Goal: Information Seeking & Learning: Learn about a topic

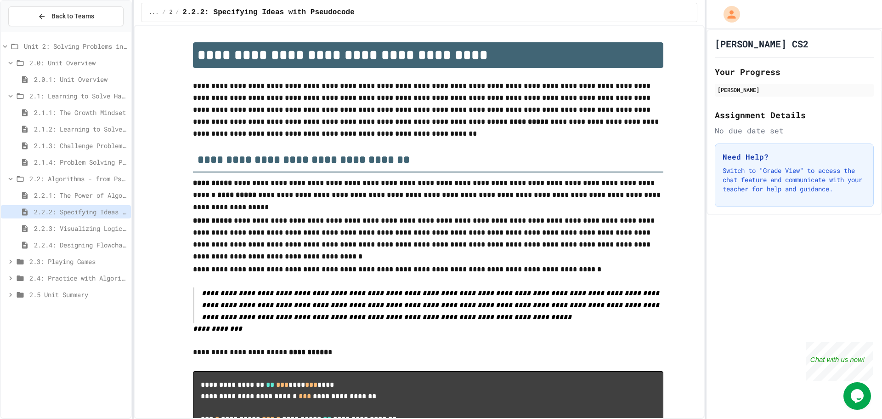
click at [97, 265] on span "2.3: Playing Games" at bounding box center [78, 261] width 98 height 10
click at [97, 260] on span "2.3: Playing Games" at bounding box center [78, 261] width 98 height 10
click at [99, 276] on span "2.4: Practice with Algorithms" at bounding box center [78, 278] width 98 height 10
click at [99, 315] on span "2.5 Unit Summary" at bounding box center [78, 311] width 98 height 10
click at [96, 278] on span "2.4: Practice with Algorithms" at bounding box center [78, 278] width 98 height 10
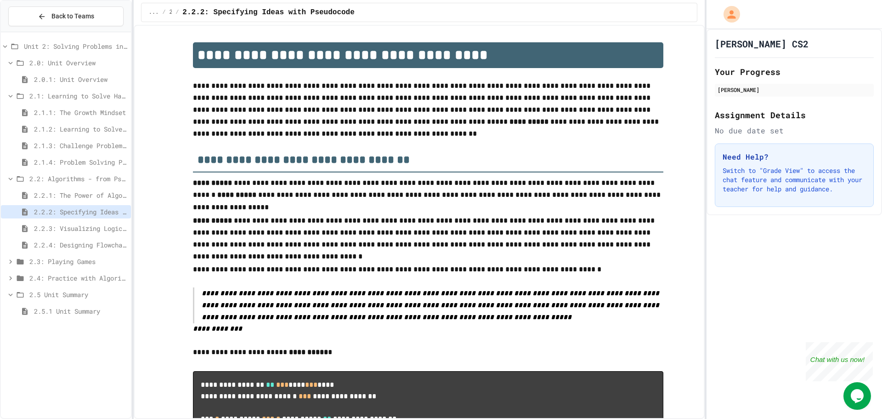
click at [96, 292] on span "2.5 Unit Summary" at bounding box center [78, 295] width 98 height 10
click at [92, 258] on span "2.3: Playing Games" at bounding box center [78, 261] width 98 height 10
click at [93, 273] on span "2.3.1: Understanding Games with Flowcharts" at bounding box center [80, 278] width 93 height 10
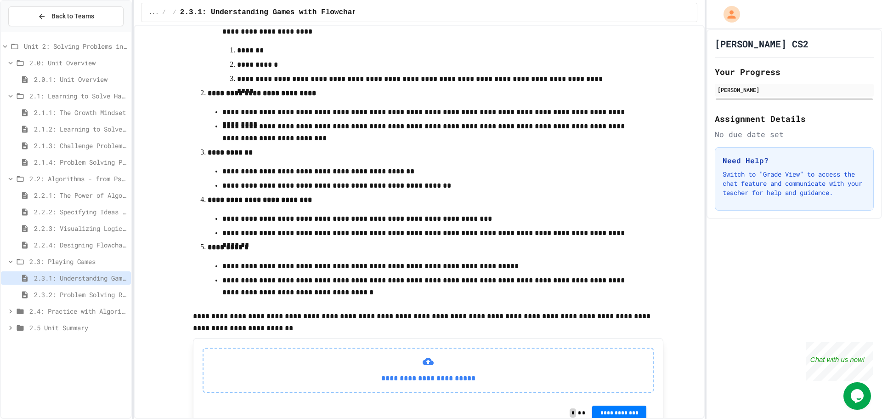
scroll to position [250, 0]
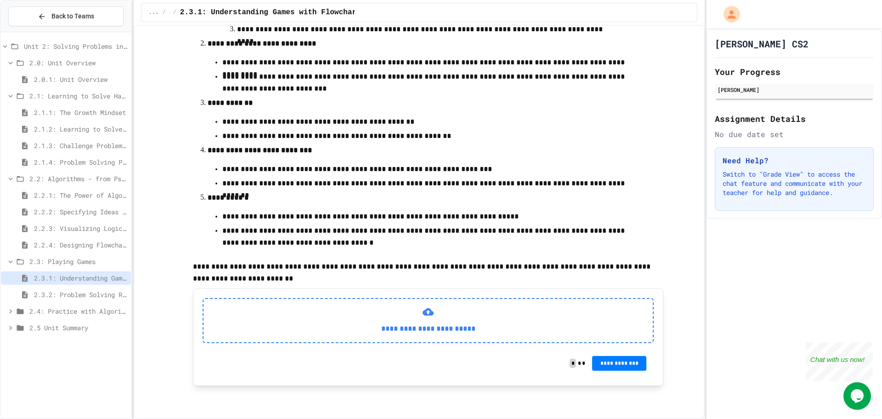
click at [422, 308] on div "**********" at bounding box center [428, 320] width 451 height 45
click at [107, 288] on div "2.3.2: Problem Solving Reflection" at bounding box center [66, 294] width 130 height 13
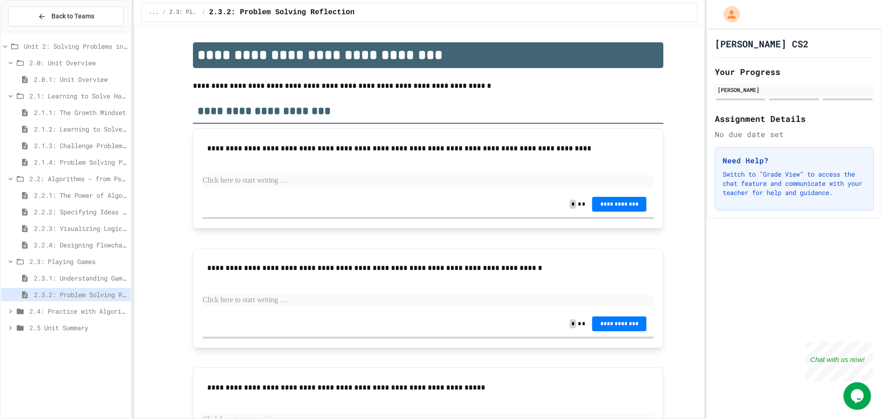
scroll to position [46, 0]
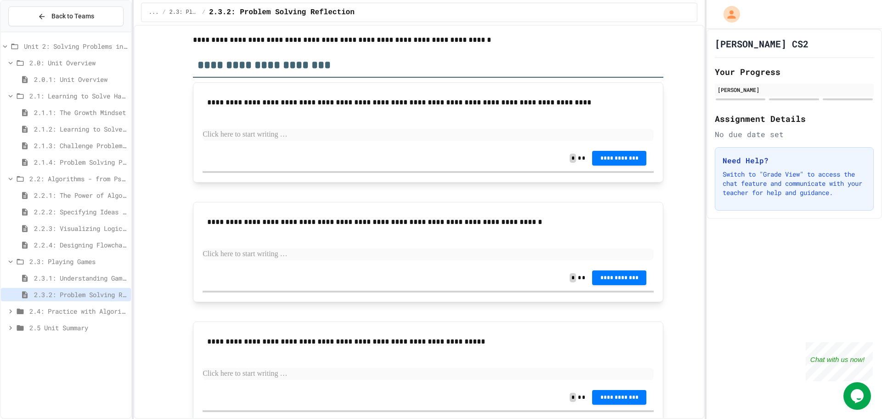
click at [79, 222] on div "2.2.3: Visualizing Logic with Flowcharts" at bounding box center [66, 228] width 130 height 13
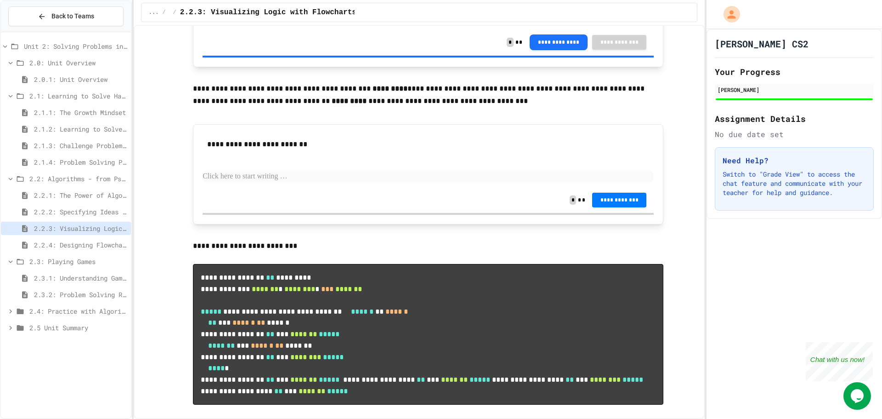
scroll to position [3631, 0]
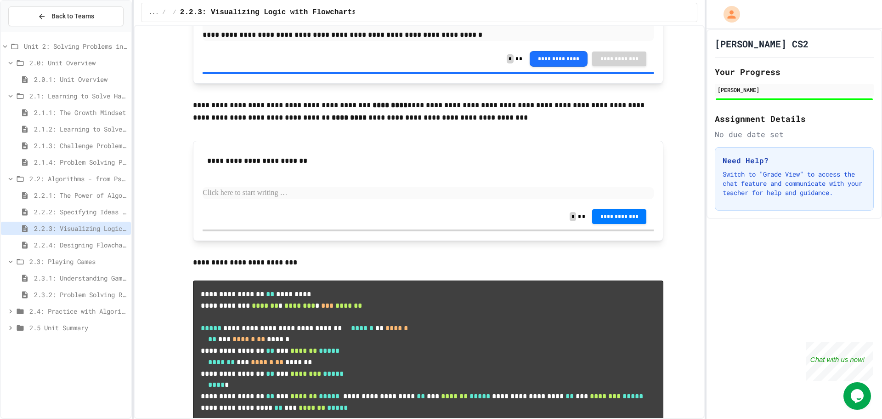
click at [420, 125] on p "**********" at bounding box center [428, 112] width 471 height 26
click at [314, 199] on p at bounding box center [428, 193] width 451 height 12
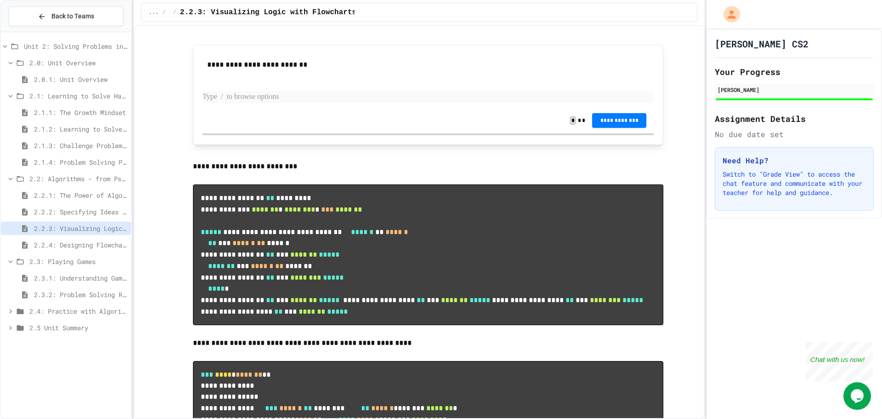
scroll to position [3676, 0]
